Goal: Use online tool/utility: Utilize a website feature to perform a specific function

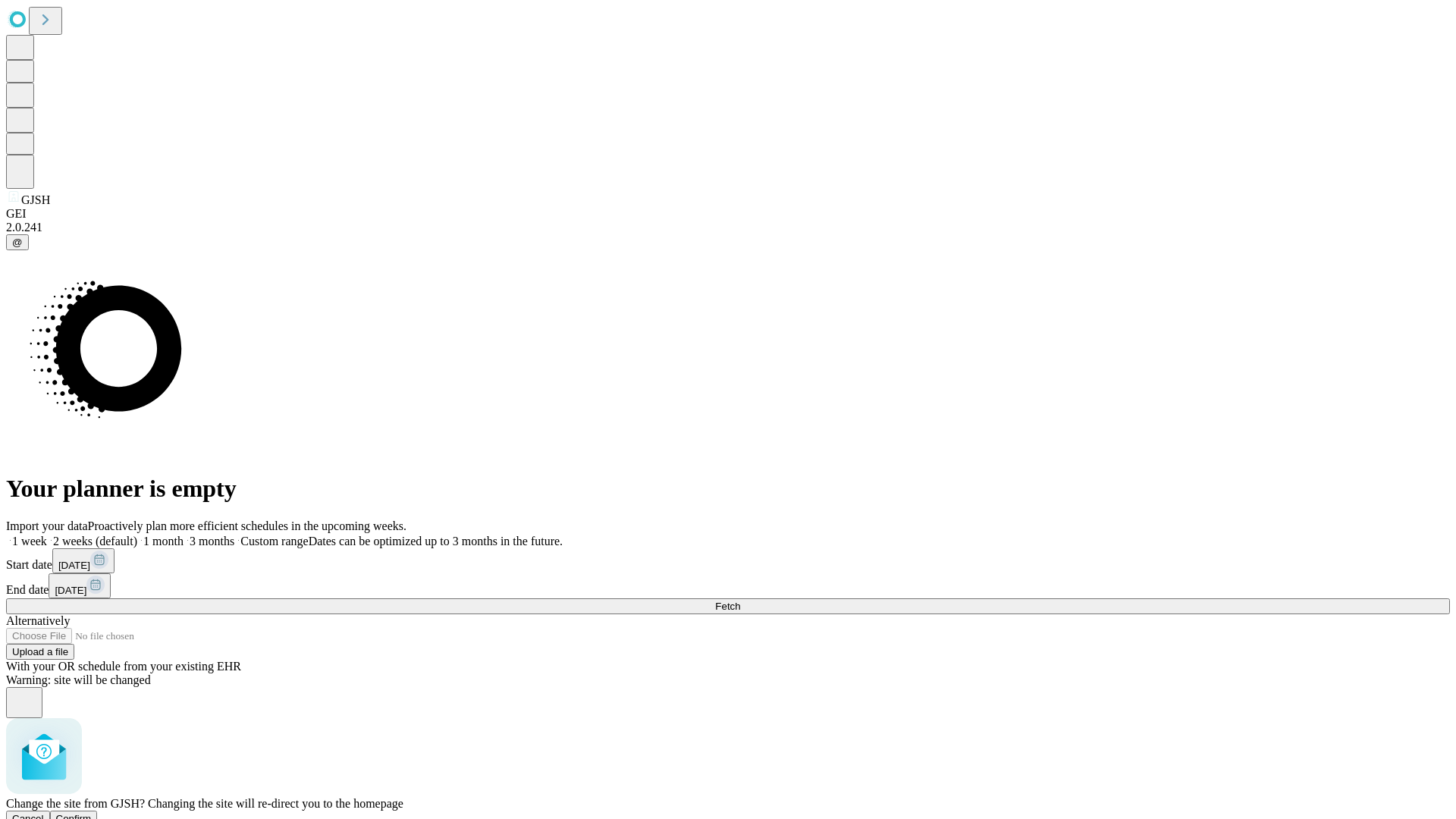
click at [92, 813] on span "Confirm" at bounding box center [74, 819] width 35 height 12
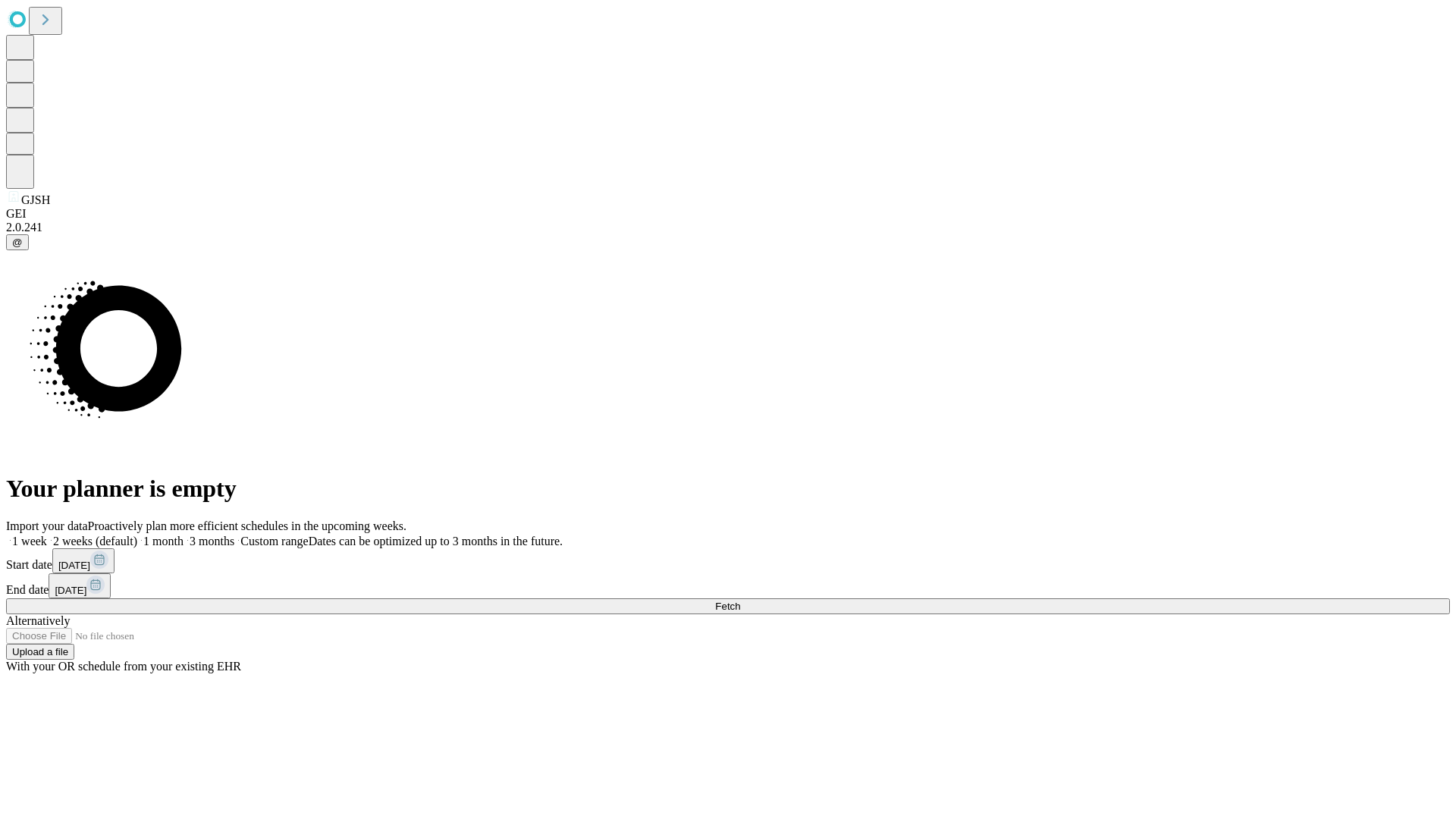
click at [47, 535] on label "1 week" at bounding box center [26, 540] width 41 height 13
click at [740, 600] on span "Fetch" at bounding box center [728, 606] width 25 height 12
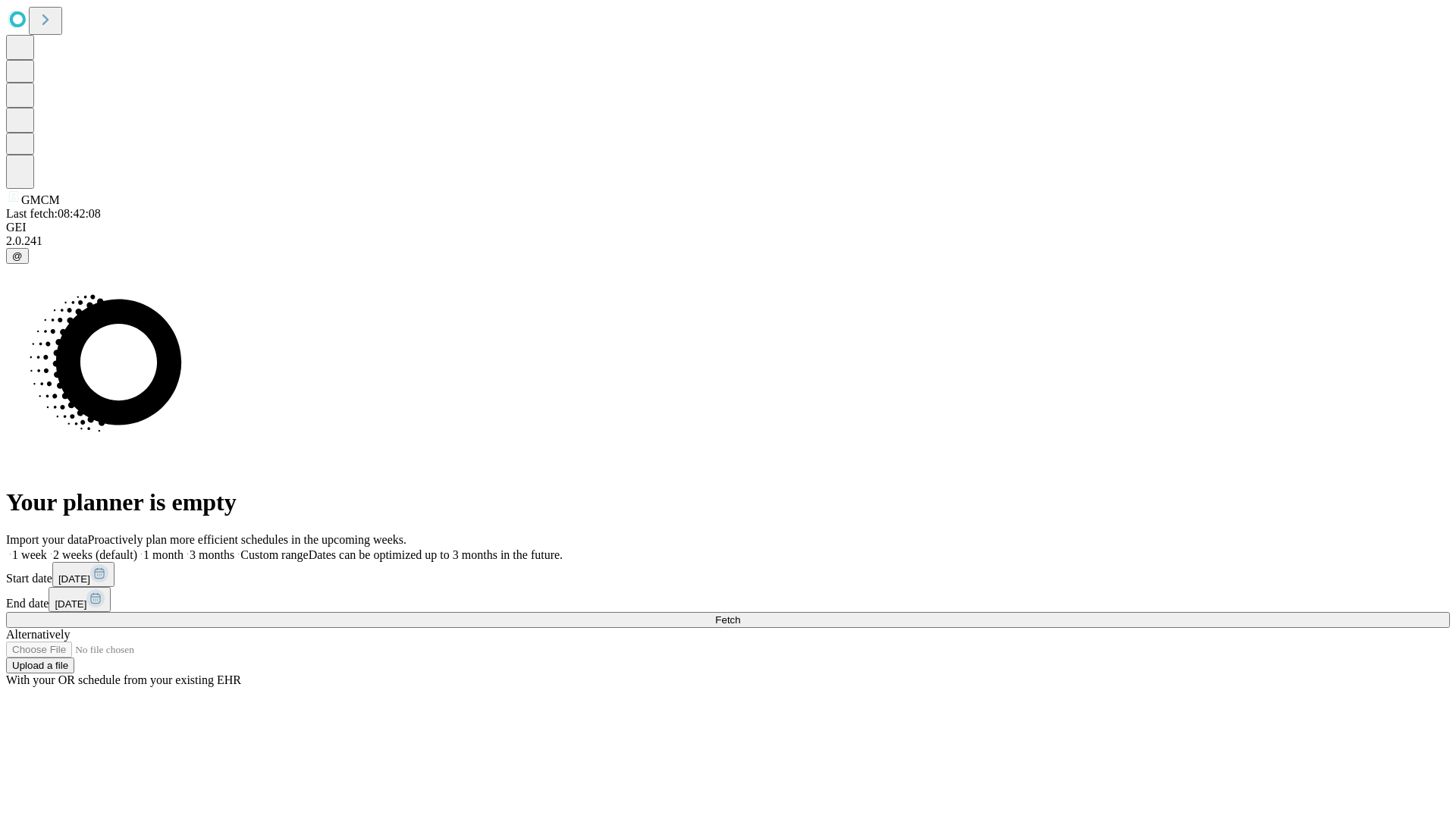
click at [47, 548] on label "1 week" at bounding box center [26, 554] width 41 height 13
click at [740, 614] on span "Fetch" at bounding box center [728, 620] width 25 height 12
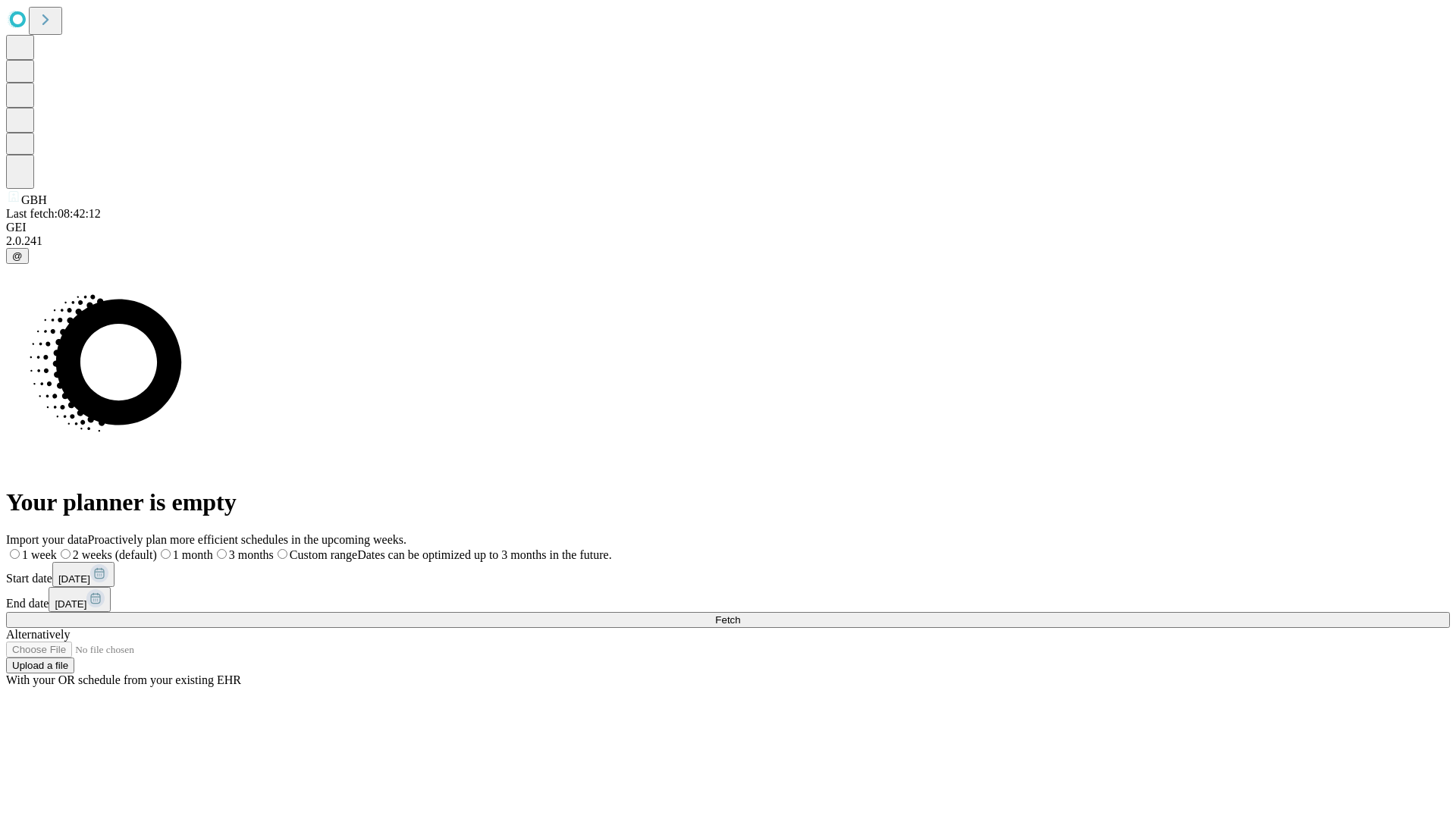
click at [57, 548] on label "1 week" at bounding box center [31, 554] width 51 height 13
click at [740, 614] on span "Fetch" at bounding box center [728, 620] width 25 height 12
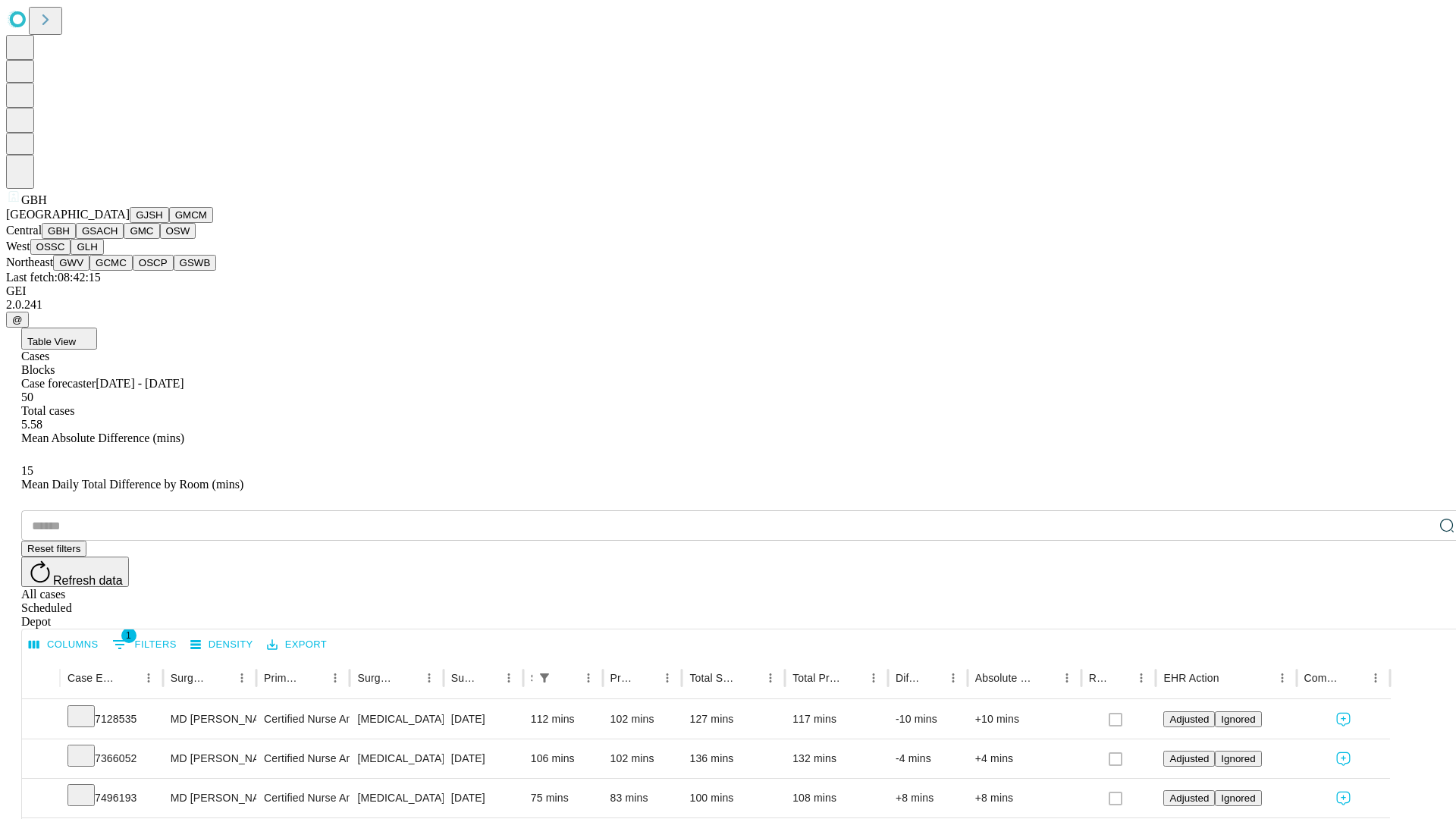
click at [118, 239] on button "GSACH" at bounding box center [99, 230] width 48 height 16
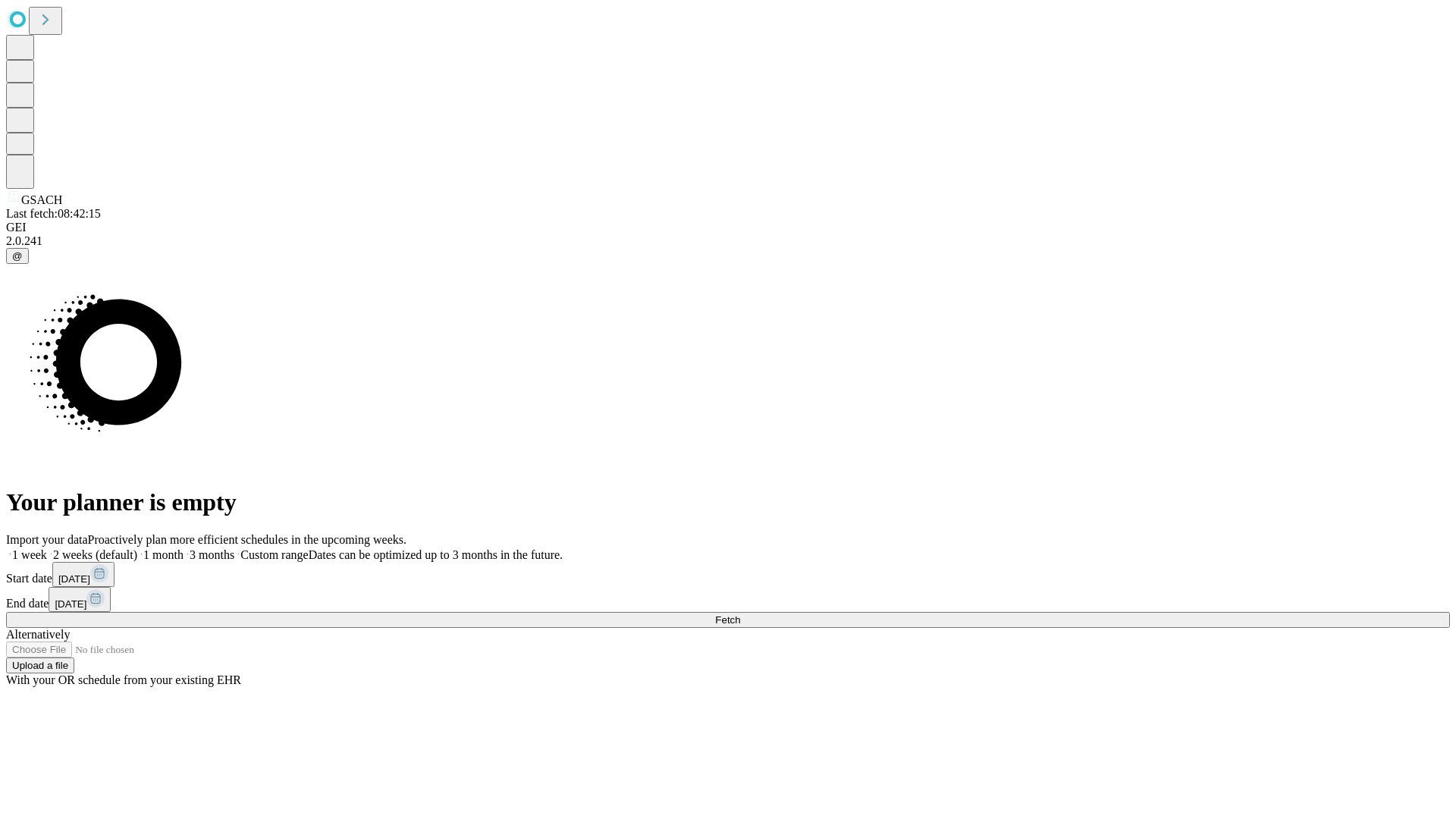
click at [47, 548] on label "1 week" at bounding box center [26, 554] width 41 height 13
click at [740, 614] on span "Fetch" at bounding box center [728, 620] width 25 height 12
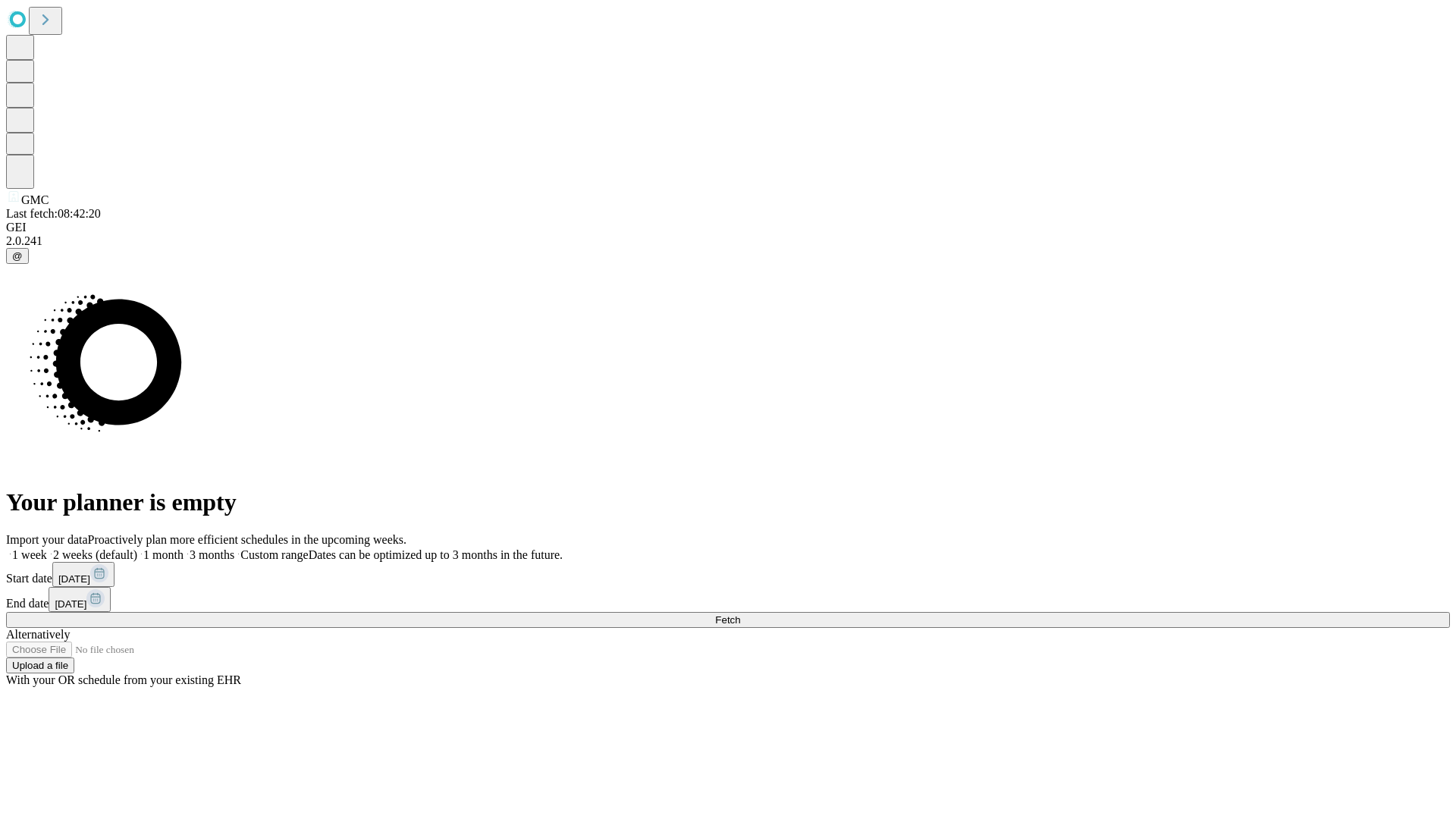
click at [47, 548] on label "1 week" at bounding box center [26, 554] width 41 height 13
click at [740, 614] on span "Fetch" at bounding box center [728, 620] width 25 height 12
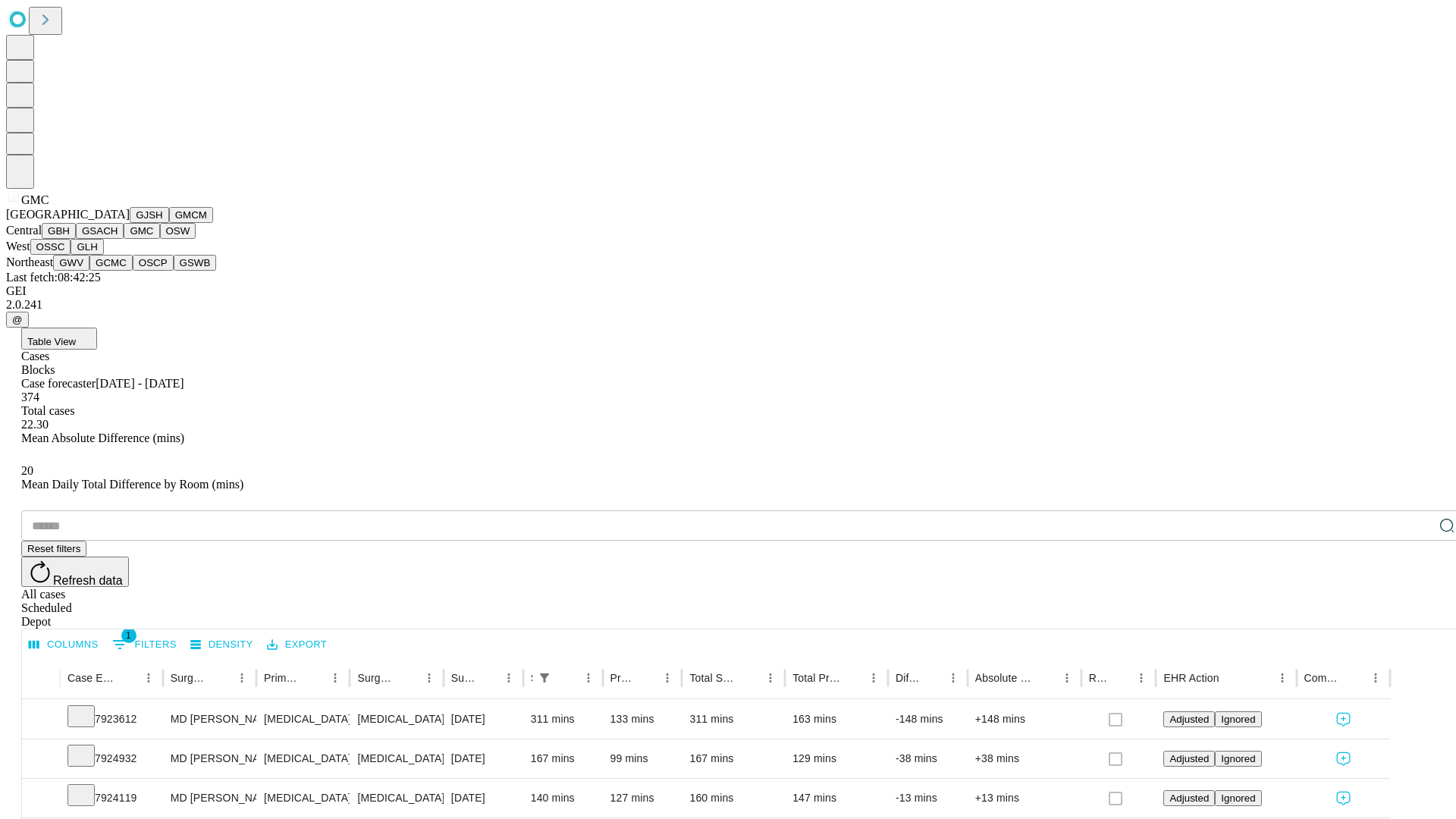
click at [160, 239] on button "OSW" at bounding box center [177, 230] width 36 height 16
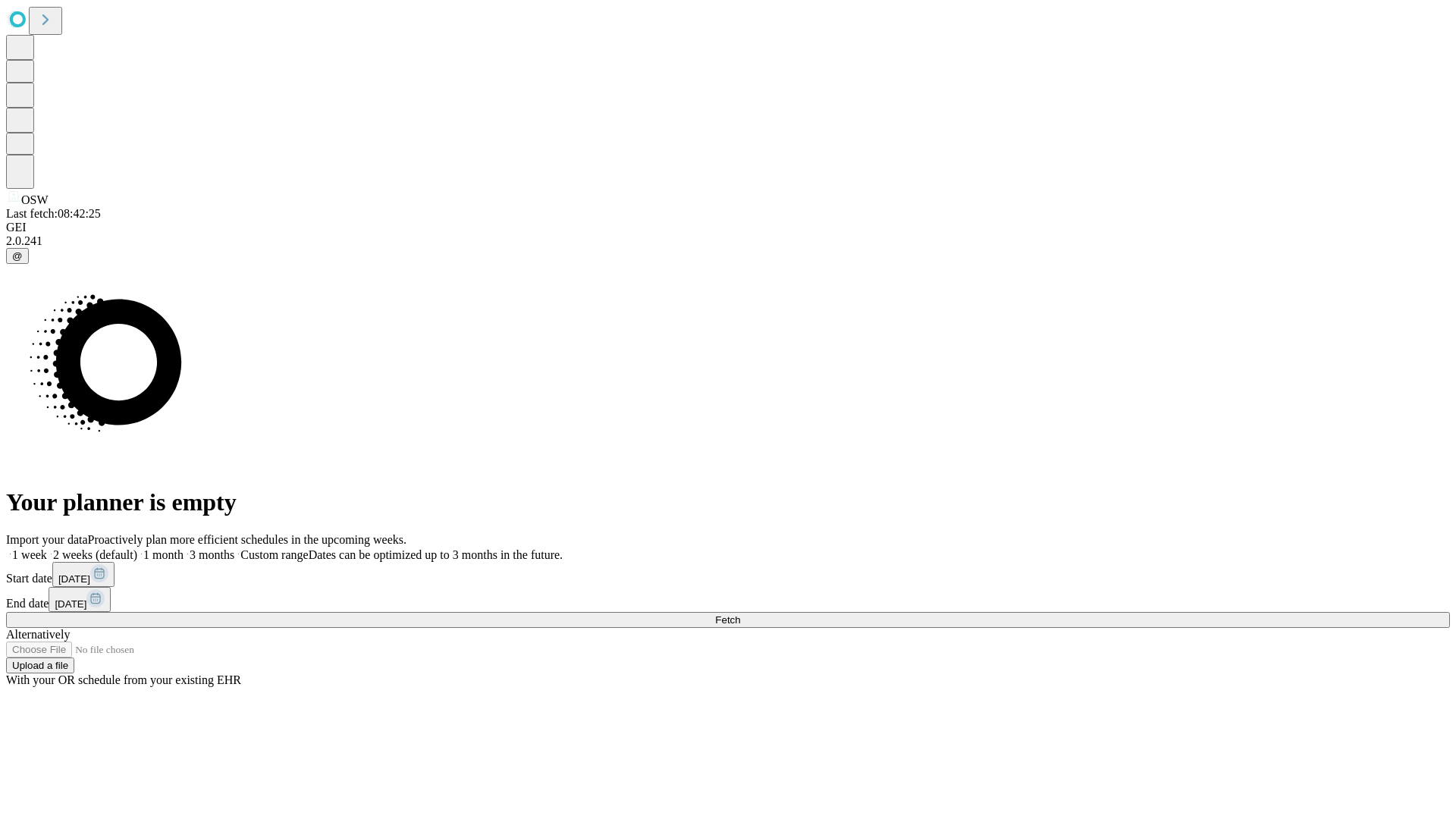
click at [47, 548] on label "1 week" at bounding box center [26, 554] width 41 height 13
click at [740, 614] on span "Fetch" at bounding box center [728, 620] width 25 height 12
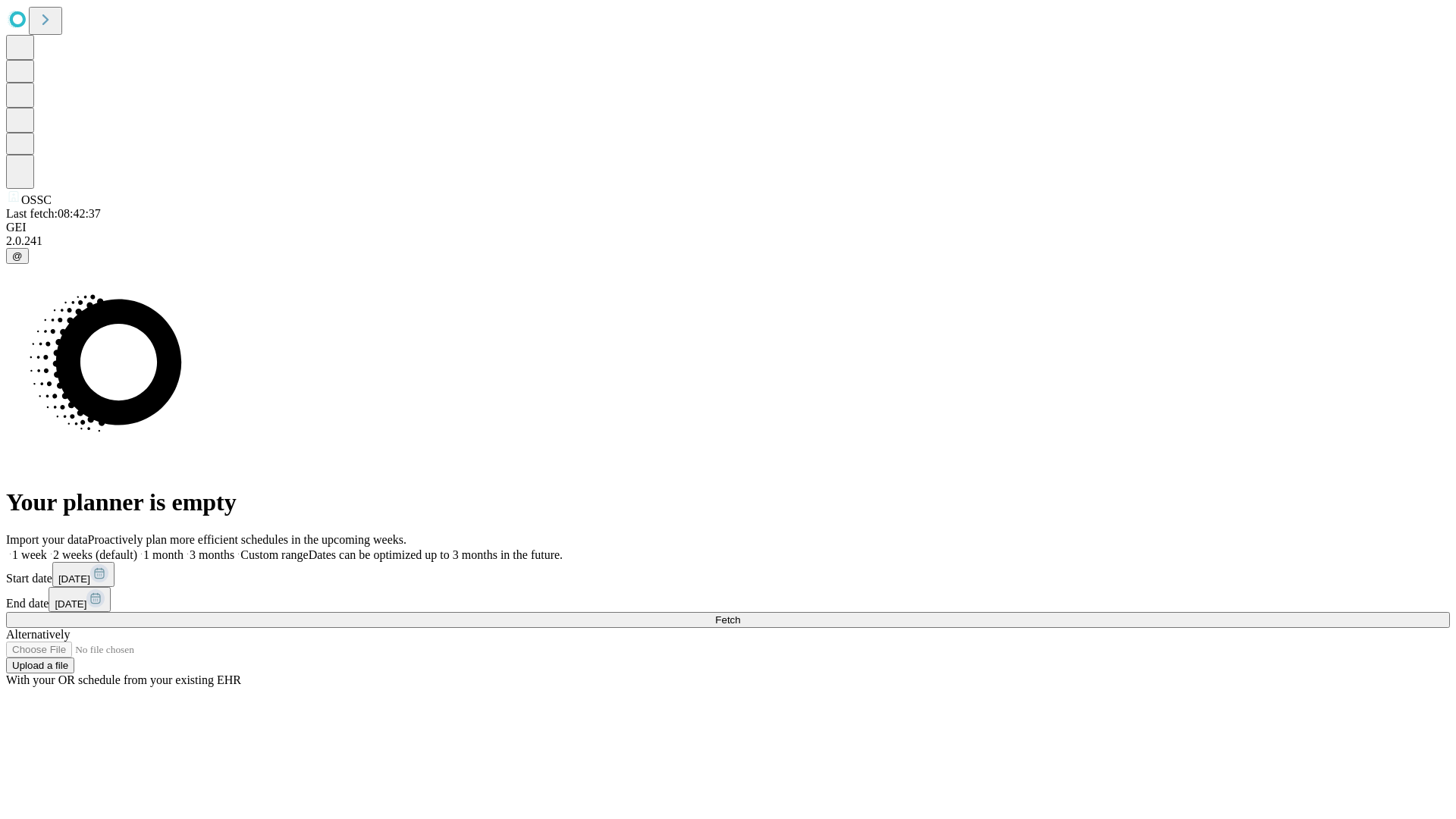
click at [47, 548] on label "1 week" at bounding box center [26, 554] width 41 height 13
click at [740, 614] on span "Fetch" at bounding box center [728, 620] width 25 height 12
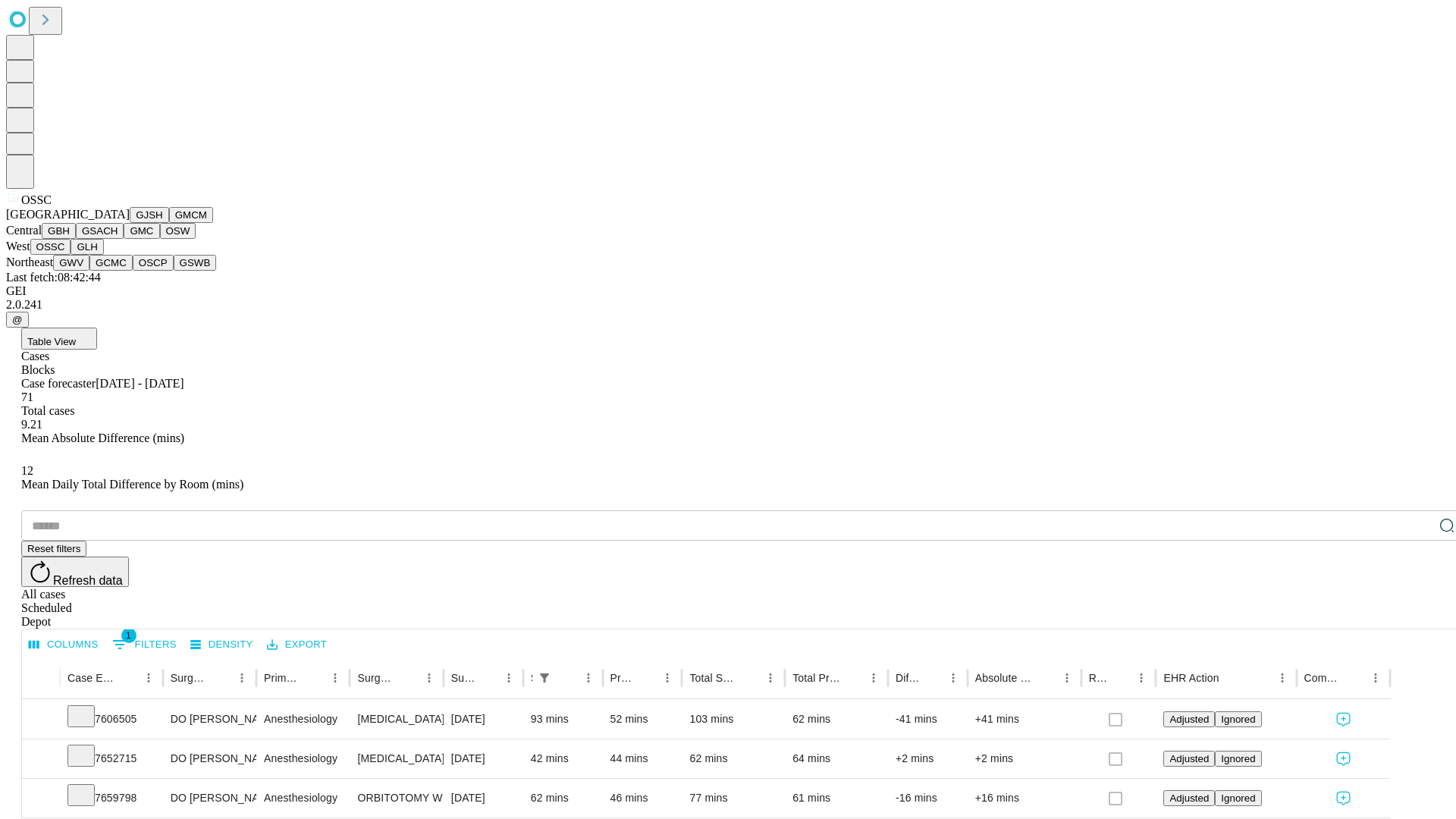
click at [103, 255] on button "GLH" at bounding box center [86, 247] width 32 height 16
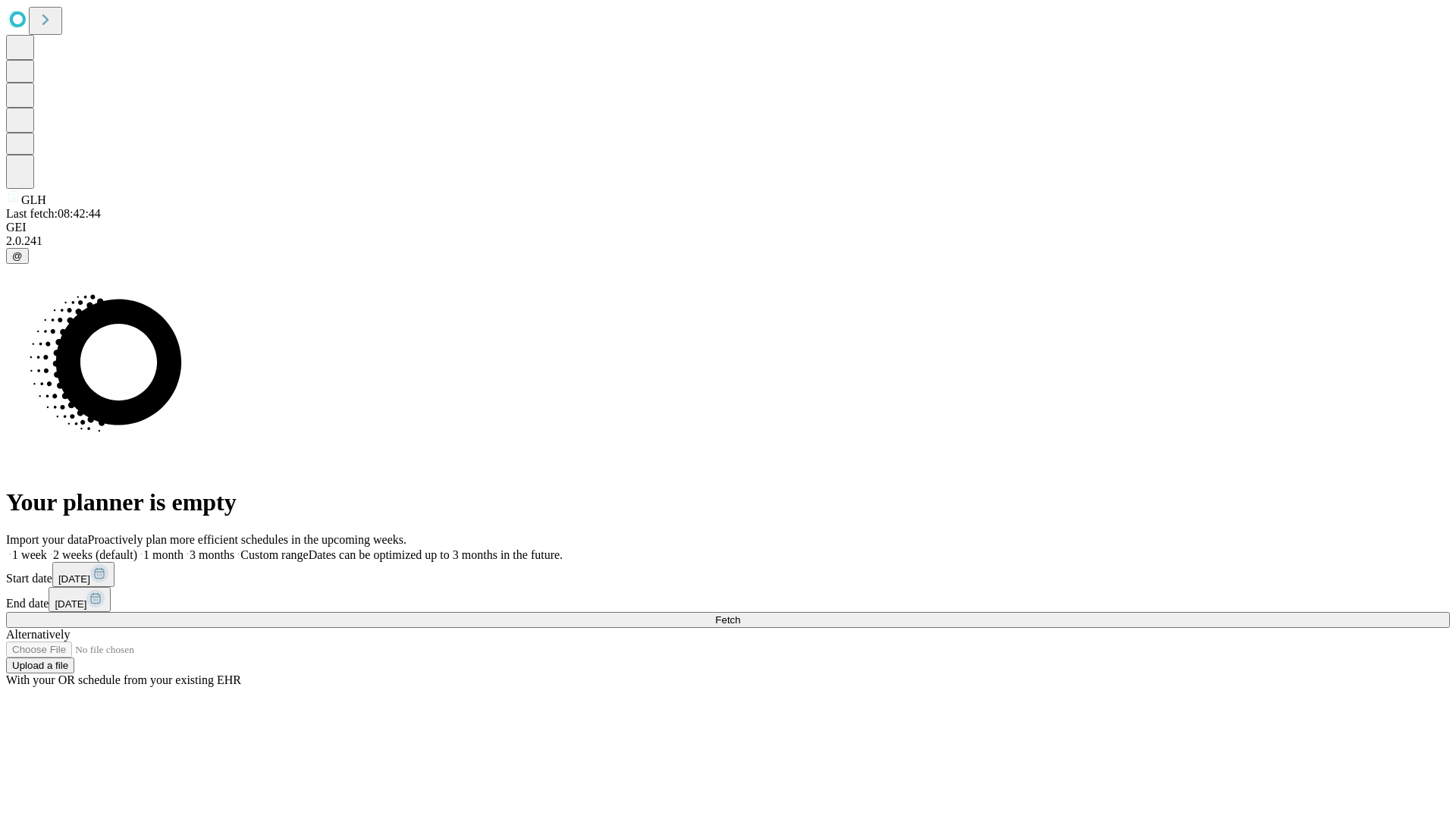
click at [740, 614] on span "Fetch" at bounding box center [728, 620] width 25 height 12
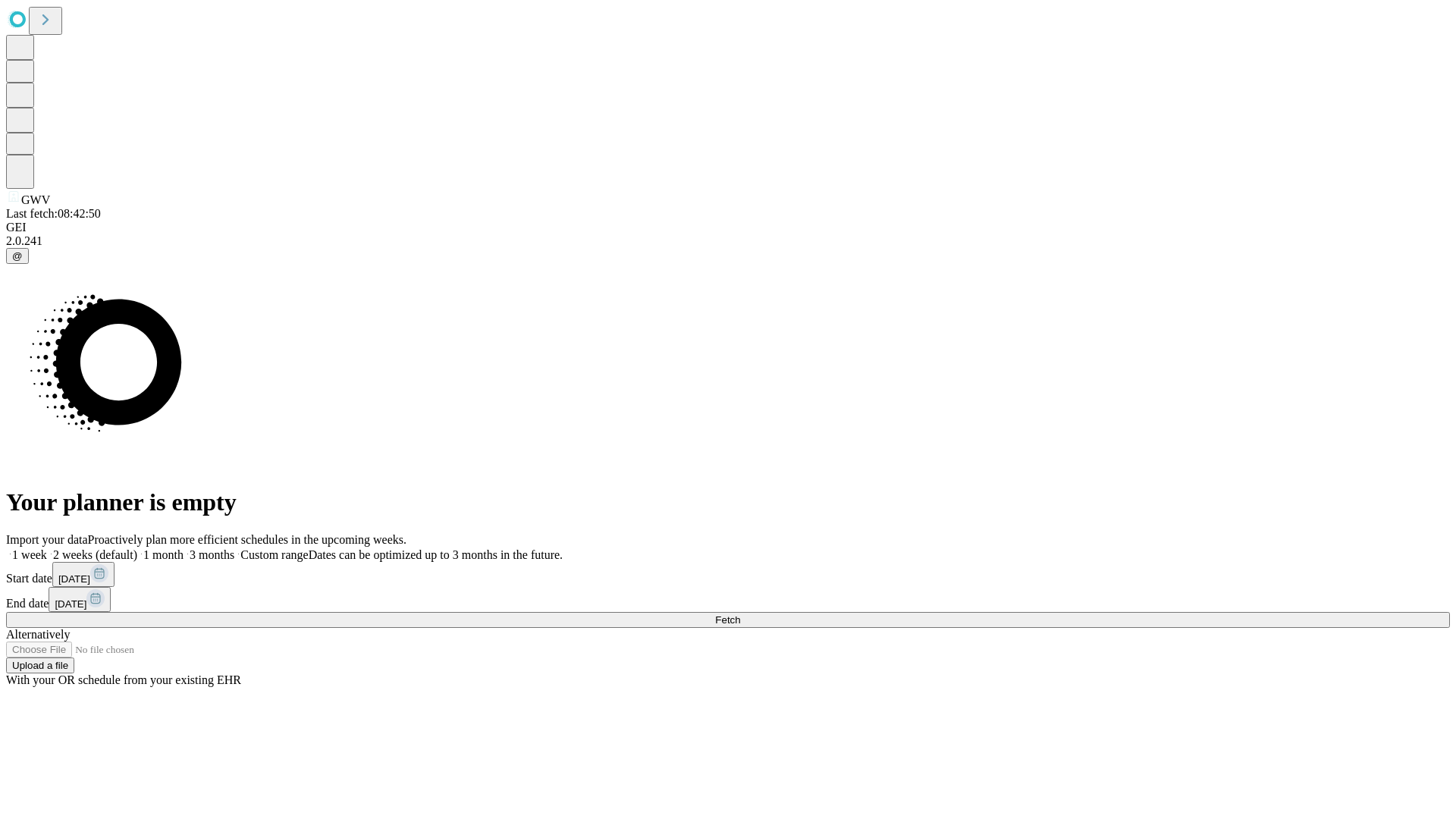
click at [47, 548] on label "1 week" at bounding box center [26, 554] width 41 height 13
click at [740, 614] on span "Fetch" at bounding box center [728, 620] width 25 height 12
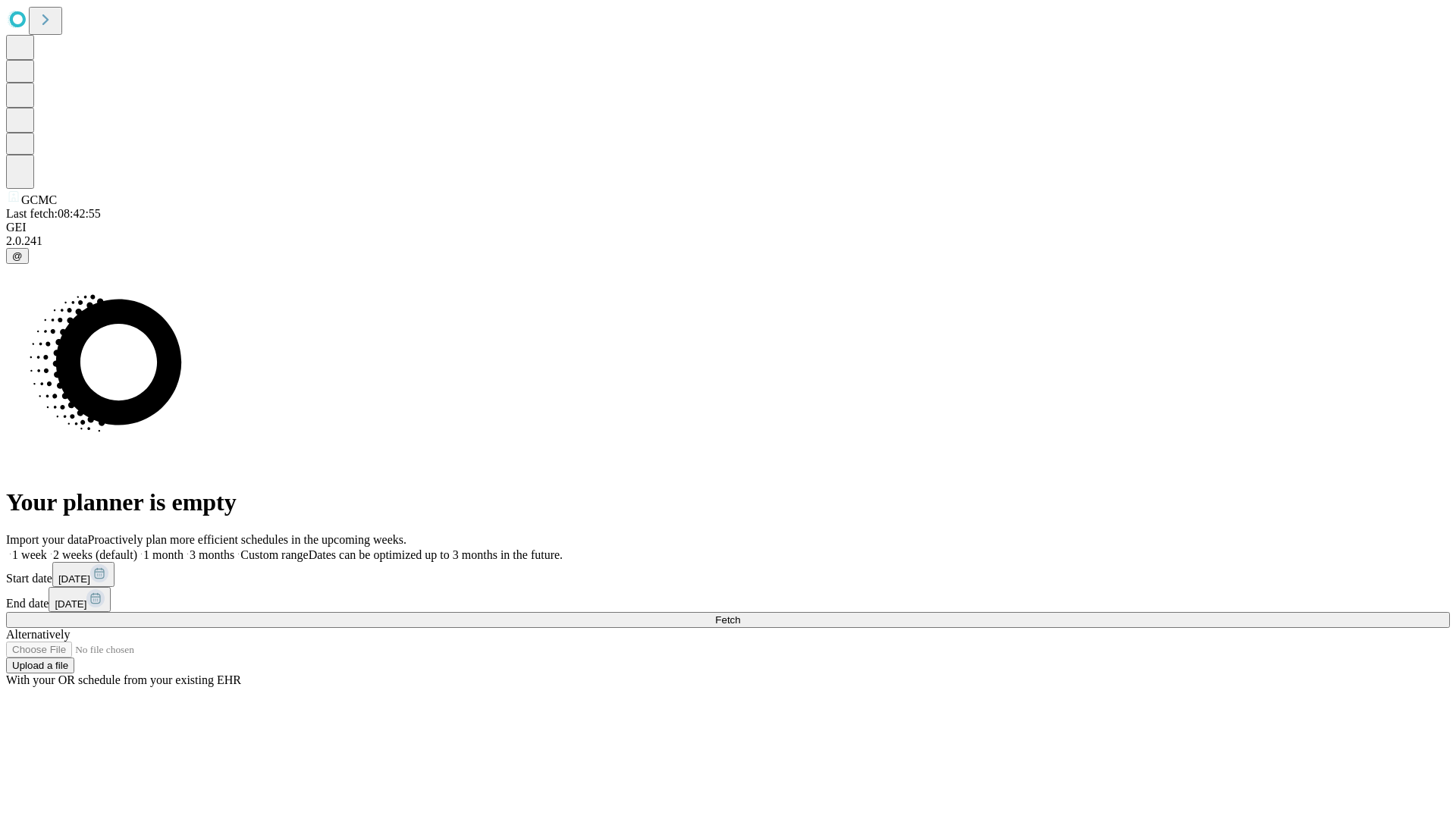
click at [47, 548] on label "1 week" at bounding box center [26, 554] width 41 height 13
click at [740, 614] on span "Fetch" at bounding box center [728, 620] width 25 height 12
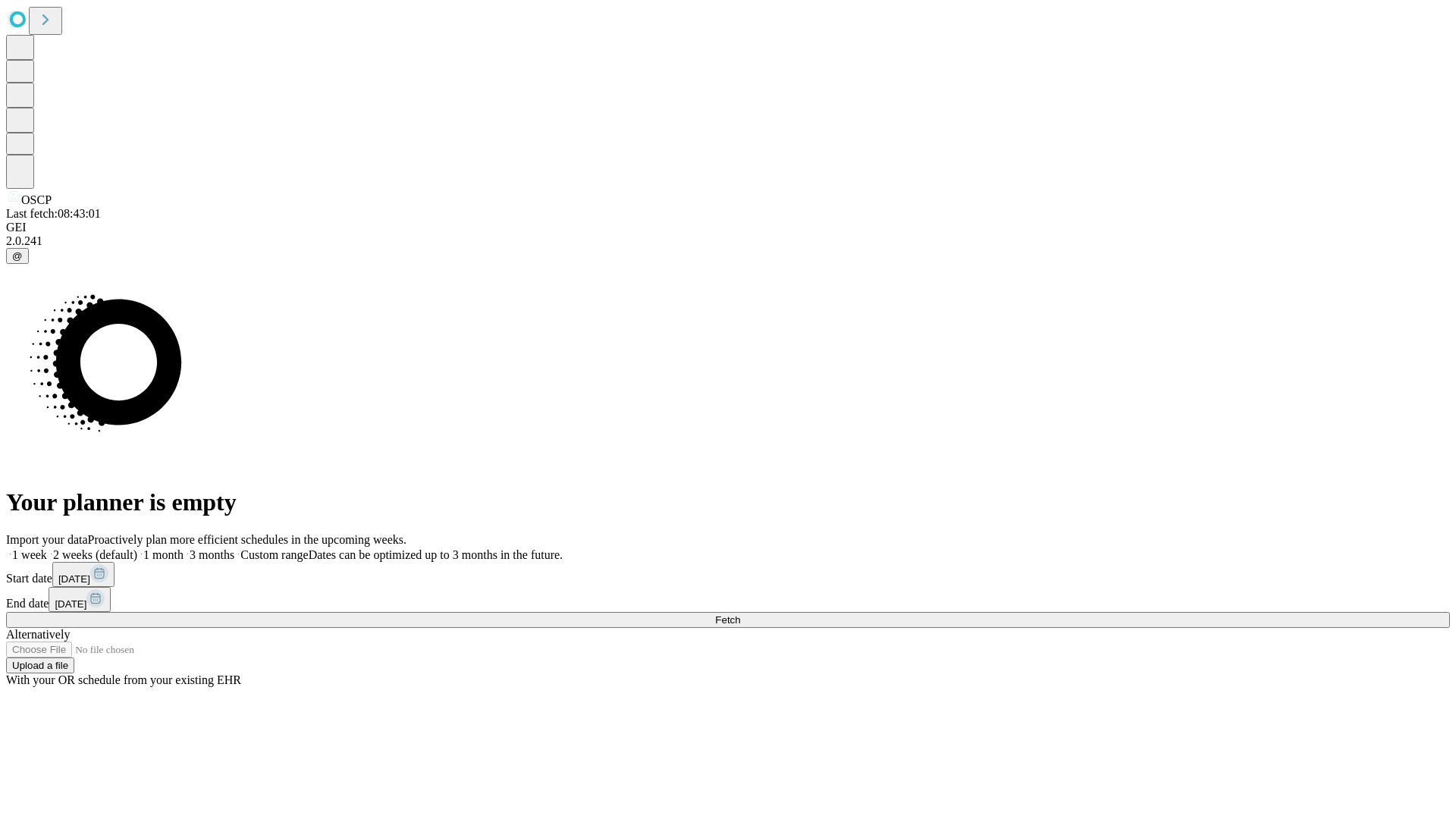
click at [740, 614] on span "Fetch" at bounding box center [728, 620] width 25 height 12
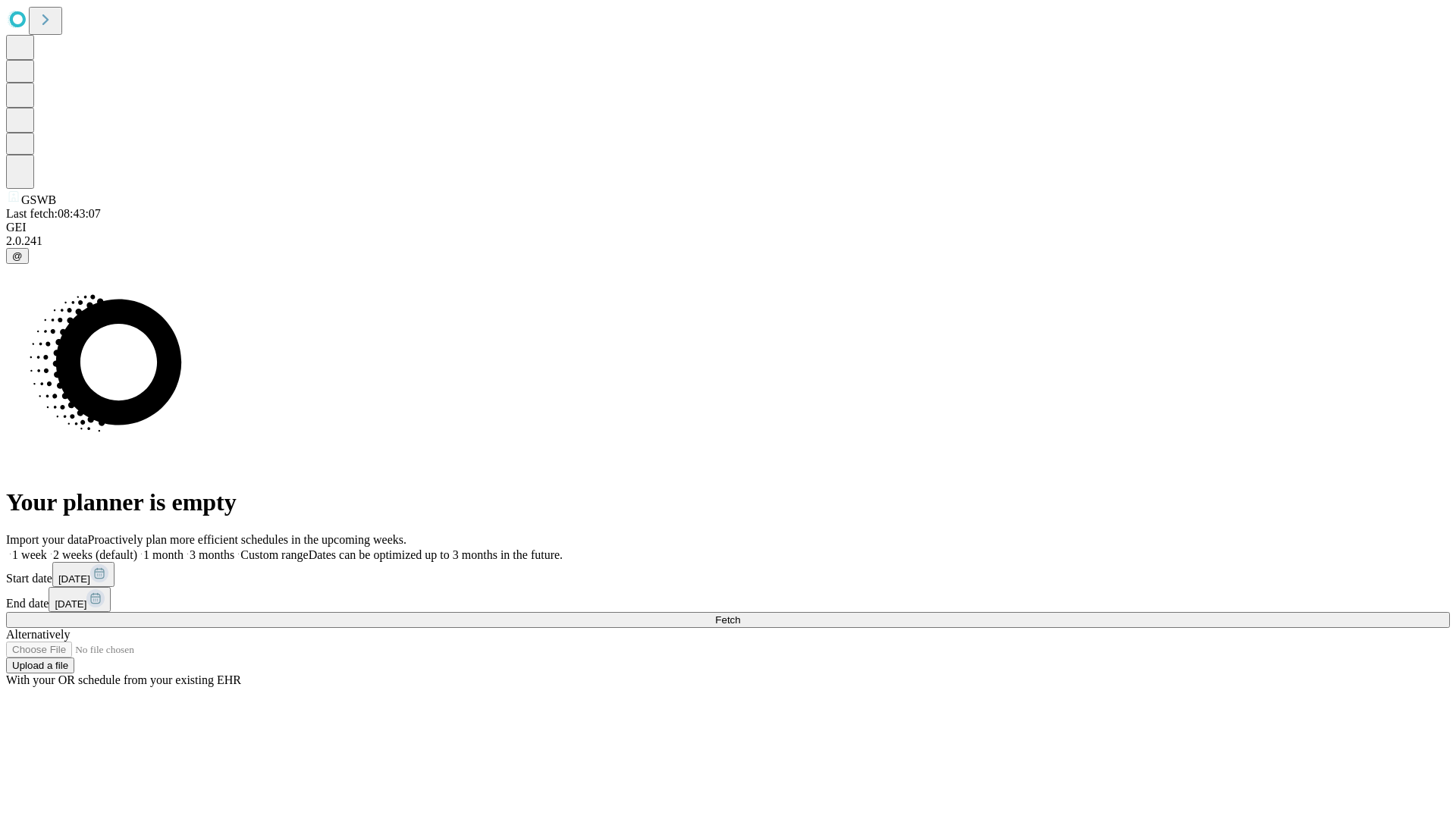
click at [47, 548] on label "1 week" at bounding box center [26, 554] width 41 height 13
click at [740, 614] on span "Fetch" at bounding box center [728, 620] width 25 height 12
